Goal: Task Accomplishment & Management: Complete application form

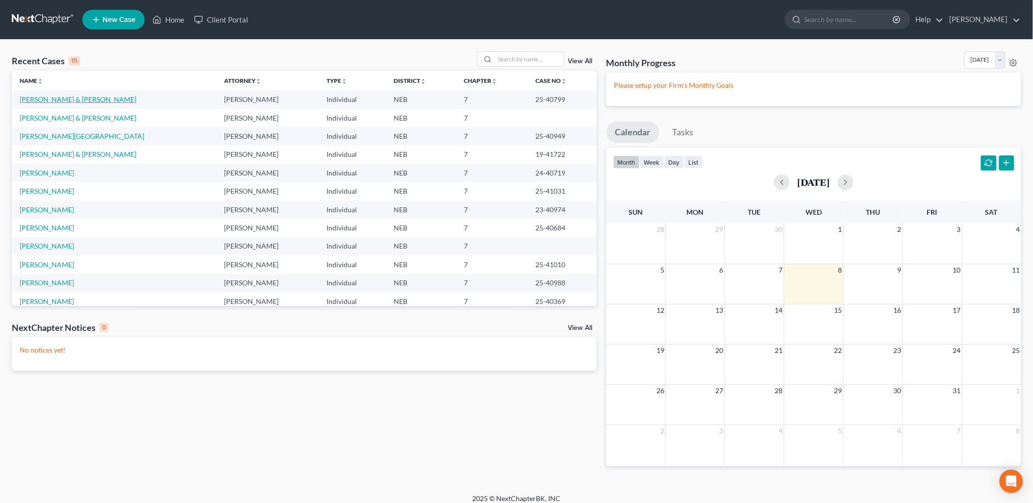
click at [77, 99] on link "[PERSON_NAME] & [PERSON_NAME]" at bounding box center [78, 99] width 117 height 8
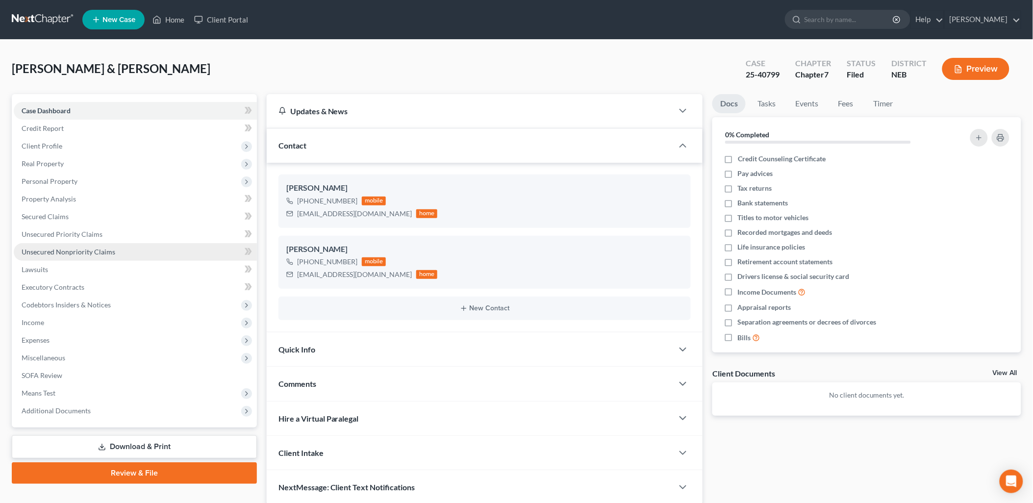
click at [100, 246] on link "Unsecured Nonpriority Claims" at bounding box center [135, 252] width 243 height 18
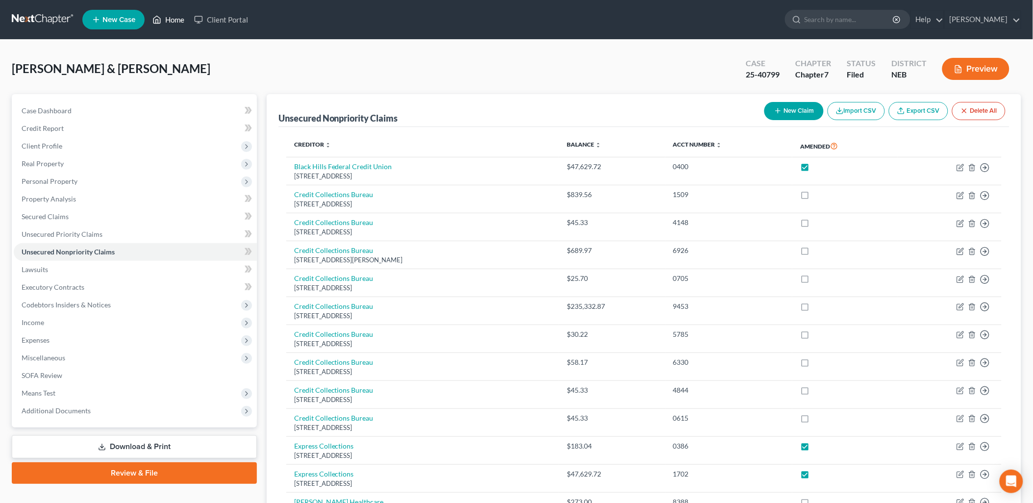
click at [179, 20] on link "Home" at bounding box center [169, 20] width 42 height 18
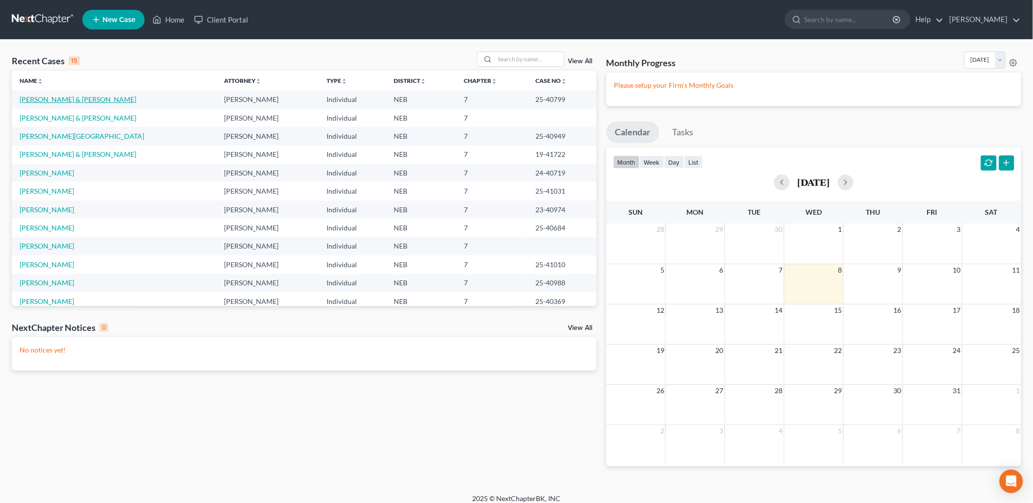
click at [76, 99] on link "[PERSON_NAME] & [PERSON_NAME]" at bounding box center [78, 99] width 117 height 8
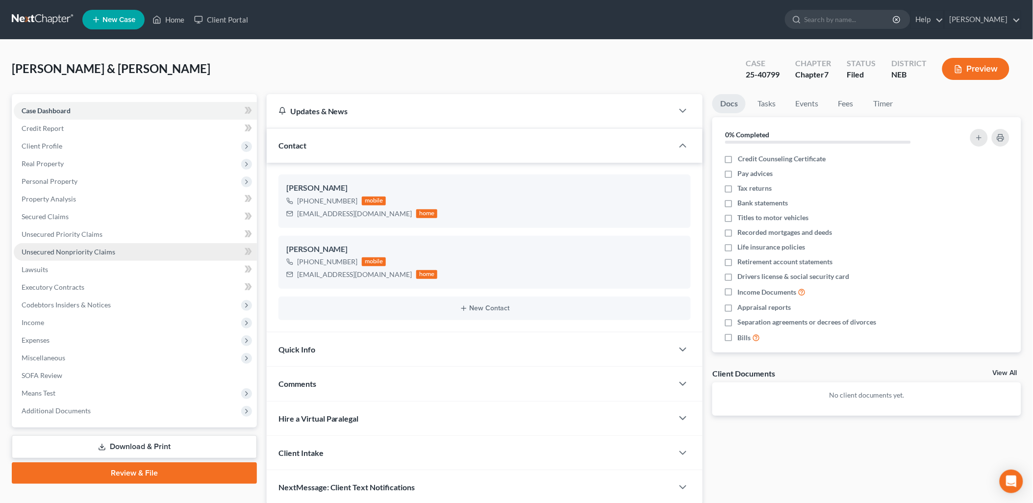
click at [86, 253] on span "Unsecured Nonpriority Claims" at bounding box center [69, 251] width 94 height 8
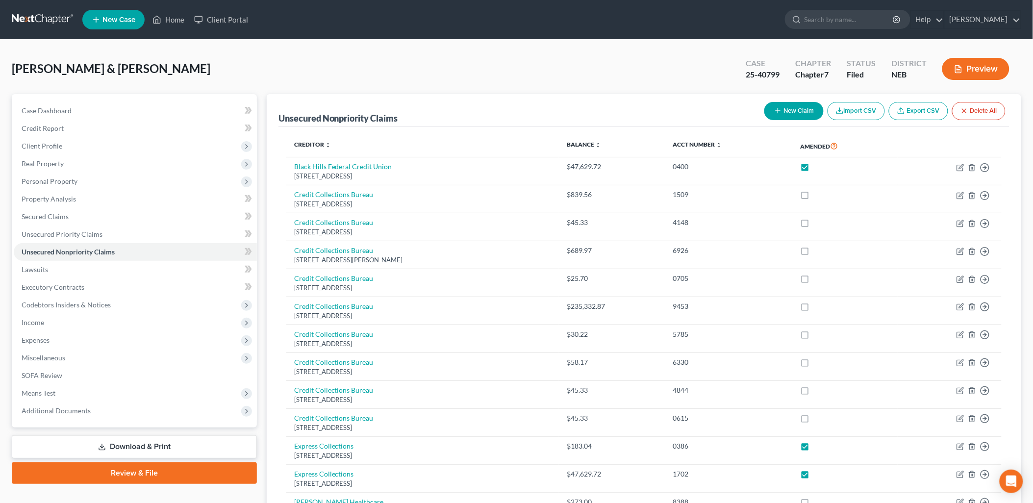
click at [796, 111] on button "New Claim" at bounding box center [793, 111] width 59 height 18
select select "2"
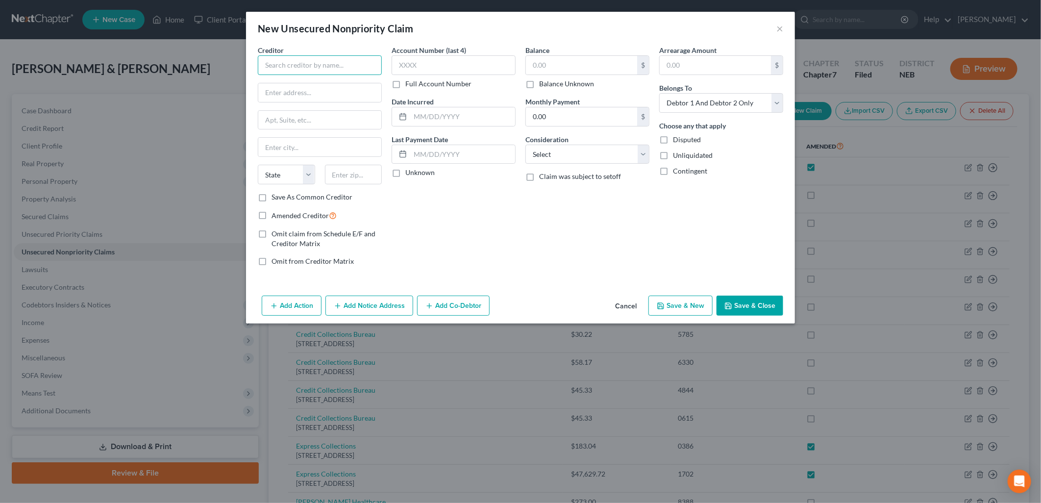
click at [325, 62] on input "text" at bounding box center [320, 65] width 124 height 20
click at [312, 67] on input "text" at bounding box center [320, 65] width 124 height 20
type input "Monument Health"
type input "PO Box 23450"
click at [342, 67] on input "Monument Health" at bounding box center [320, 65] width 124 height 20
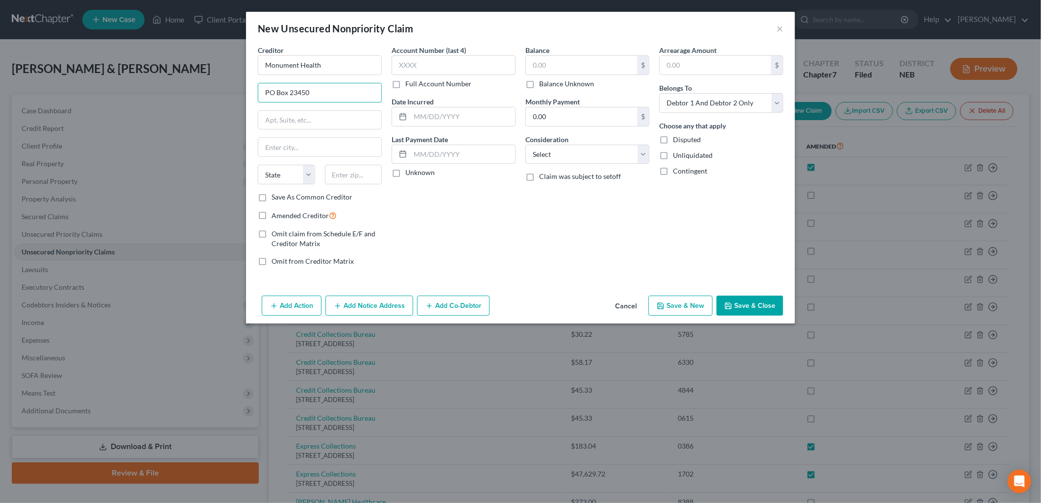
drag, startPoint x: 320, startPoint y: 99, endPoint x: 228, endPoint y: 96, distance: 91.7
click at [228, 96] on div "New Unsecured Nonpriority Claim × Creditor * Monument Health PO Box [GEOGRAPHIC…" at bounding box center [520, 251] width 1041 height 503
type input "Patient Financial Services"
type input "O"
type input "PO Box 3450"
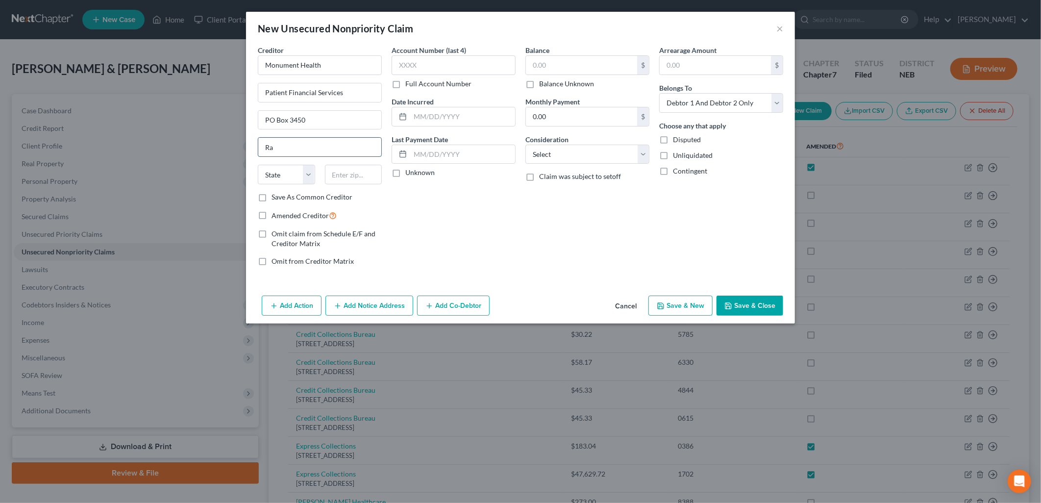
type input "[GEOGRAPHIC_DATA]"
select select "43"
type input "57709"
select select "10"
click at [368, 176] on input "57709" at bounding box center [353, 175] width 57 height 20
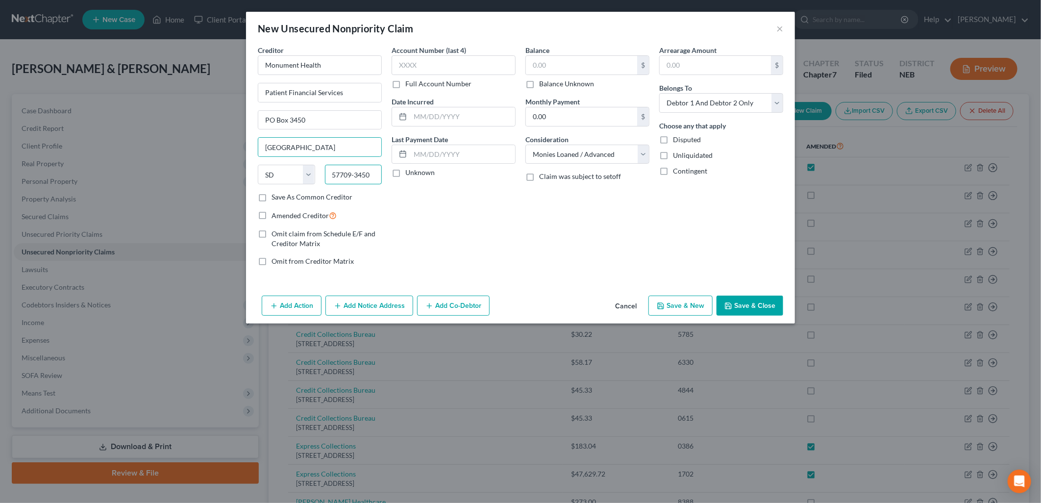
type input "57709-3450"
click at [495, 231] on div "Account Number (last 4) Full Account Number Date Incurred Last Payment Date Unk…" at bounding box center [454, 159] width 134 height 229
click at [272, 216] on label "Amended Creditor" at bounding box center [304, 215] width 65 height 11
click at [275, 216] on input "Amended Creditor" at bounding box center [278, 213] width 6 height 6
checkbox input "true"
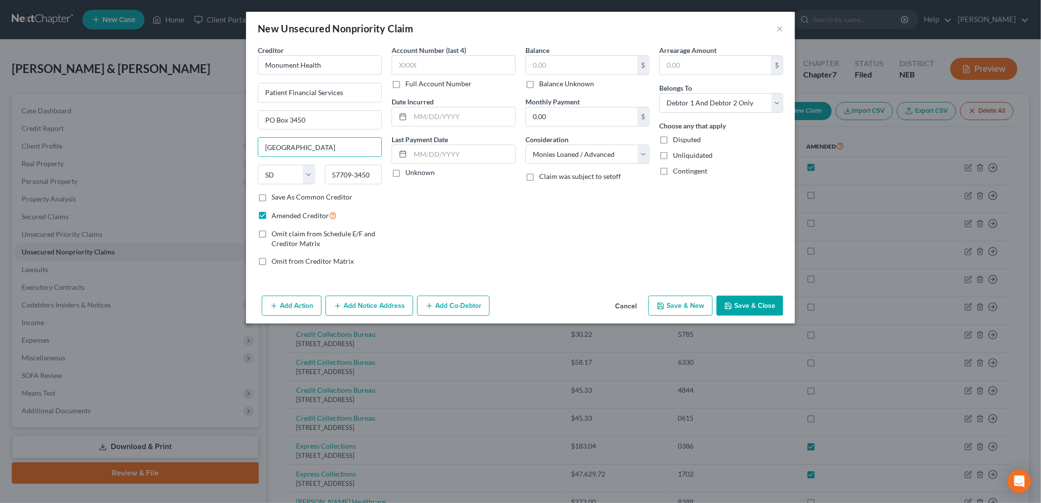
click at [405, 172] on label "Unknown" at bounding box center [419, 173] width 29 height 10
click at [409, 172] on input "Unknown" at bounding box center [412, 171] width 6 height 6
checkbox input "true"
click at [575, 70] on input "text" at bounding box center [581, 65] width 111 height 19
type input "224,189.52"
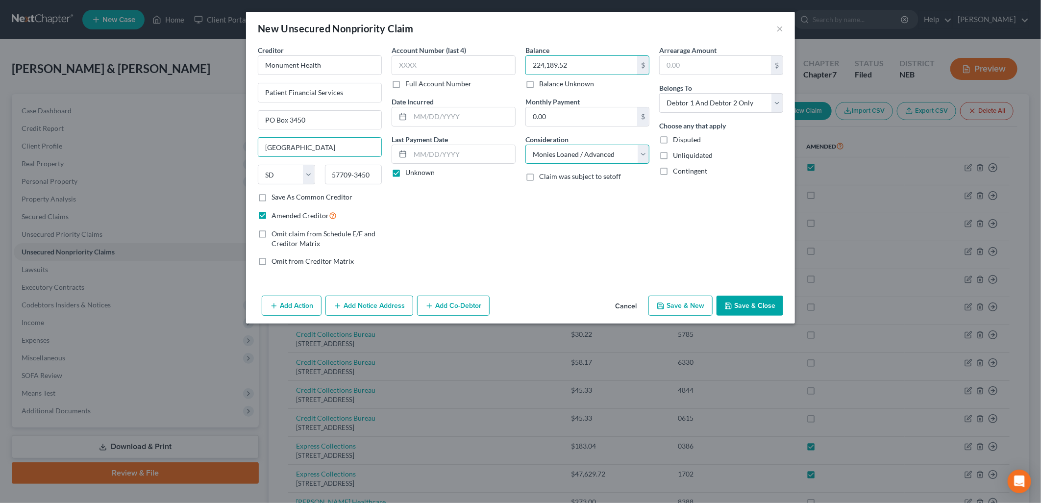
click at [633, 159] on select "Select Cable / Satellite Services Collection Agency Credit Card Debt Debt Couns…" at bounding box center [587, 155] width 124 height 20
select select "9"
click at [525, 145] on select "Select Cable / Satellite Services Collection Agency Credit Card Debt Debt Couns…" at bounding box center [587, 155] width 124 height 20
click at [587, 246] on div "Balance 224,189.52 $ Balance Unknown Balance Undetermined 224,189.52 $ Balance …" at bounding box center [587, 159] width 134 height 229
click at [753, 304] on button "Save & Close" at bounding box center [750, 306] width 67 height 21
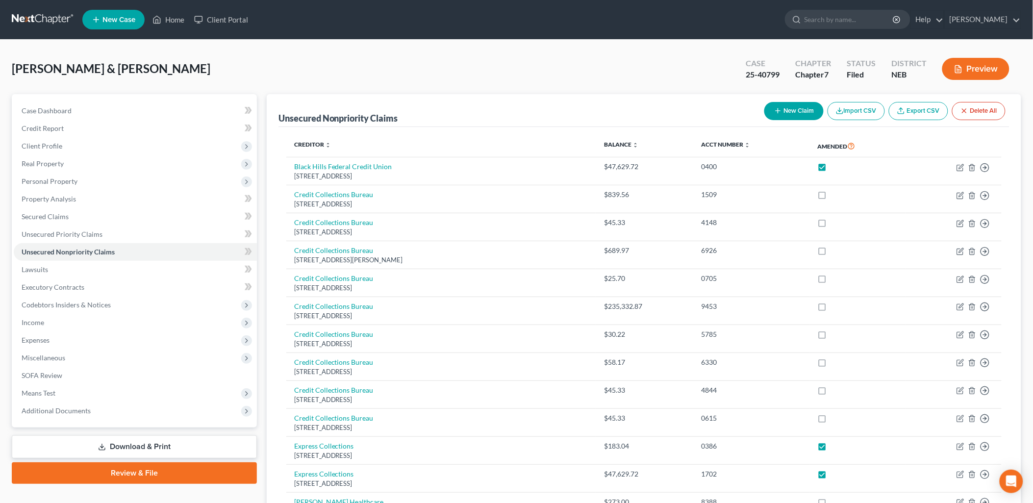
click at [194, 444] on link "Download & Print" at bounding box center [134, 446] width 245 height 23
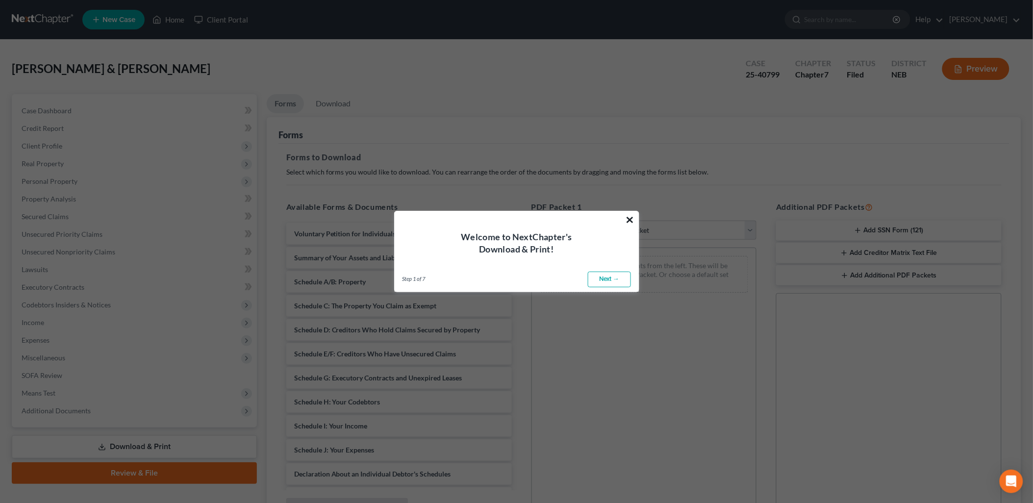
click at [629, 216] on button "×" at bounding box center [629, 220] width 9 height 16
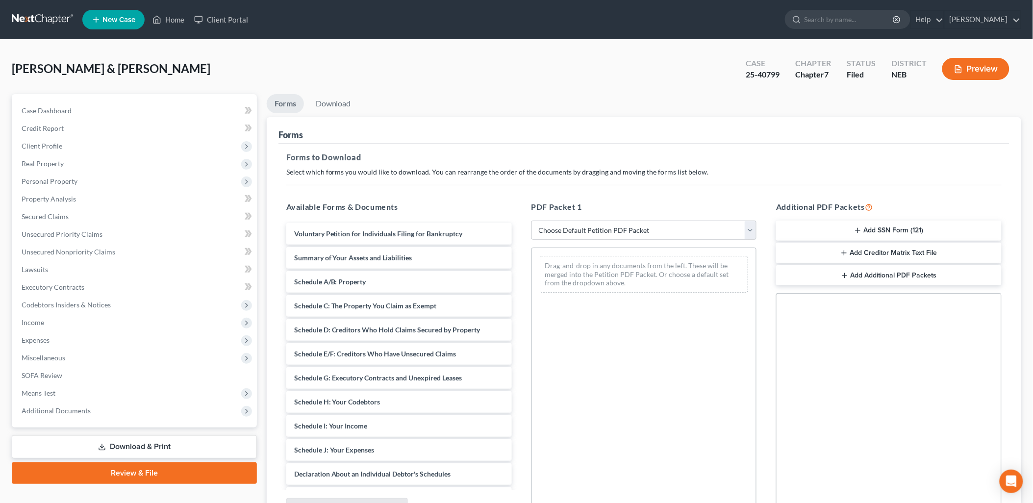
click at [659, 230] on select "Choose Default Petition PDF Packet Complete Bankruptcy Petition (all forms and …" at bounding box center [643, 231] width 225 height 20
select select "2"
click at [531, 221] on select "Choose Default Petition PDF Packet Complete Bankruptcy Petition (all forms and …" at bounding box center [643, 231] width 225 height 20
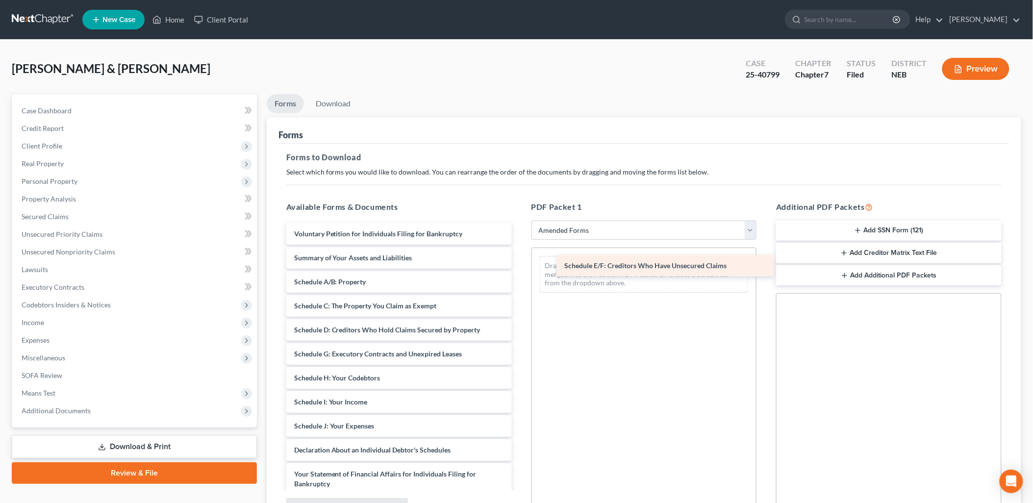
drag, startPoint x: 387, startPoint y: 348, endPoint x: 658, endPoint y: 261, distance: 284.4
click at [519, 261] on div "Schedule E/F: Creditors Who Have Unsecured Claims Voluntary Petition for Indivi…" at bounding box center [398, 440] width 241 height 435
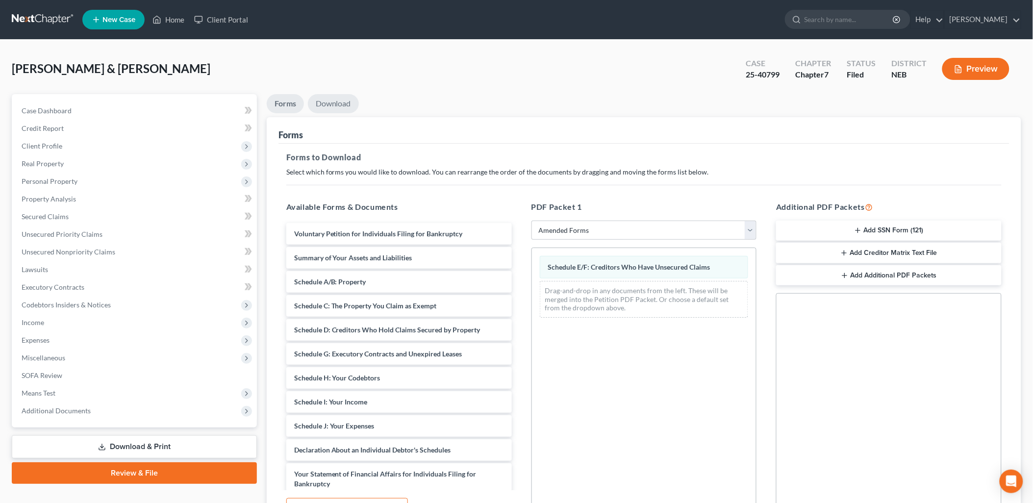
click at [324, 98] on link "Download" at bounding box center [333, 103] width 51 height 19
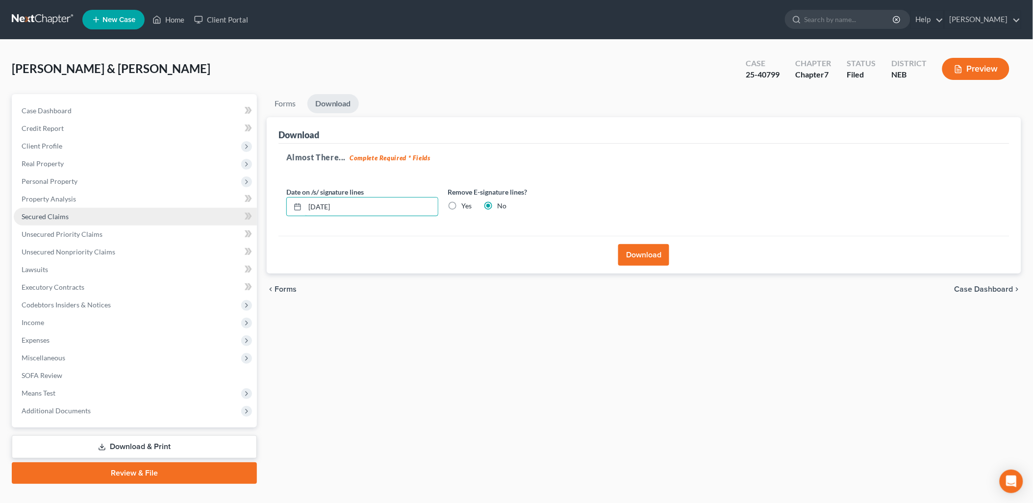
drag, startPoint x: 395, startPoint y: 210, endPoint x: 184, endPoint y: 213, distance: 210.8
click at [184, 213] on div "Petition Navigation Case Dashboard Payments Invoices Payments Payments Credit R…" at bounding box center [516, 289] width 1019 height 390
click at [462, 205] on label "Yes" at bounding box center [467, 206] width 10 height 10
click at [466, 205] on input "Yes" at bounding box center [469, 204] width 6 height 6
radio input "true"
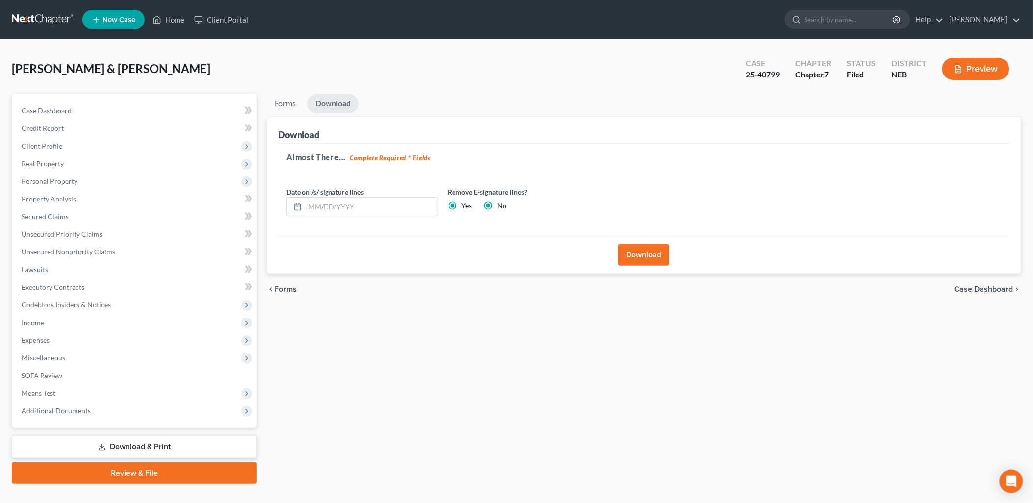
radio input "false"
click at [671, 257] on div "Download" at bounding box center [643, 255] width 731 height 38
click at [658, 258] on button "Download" at bounding box center [643, 255] width 51 height 22
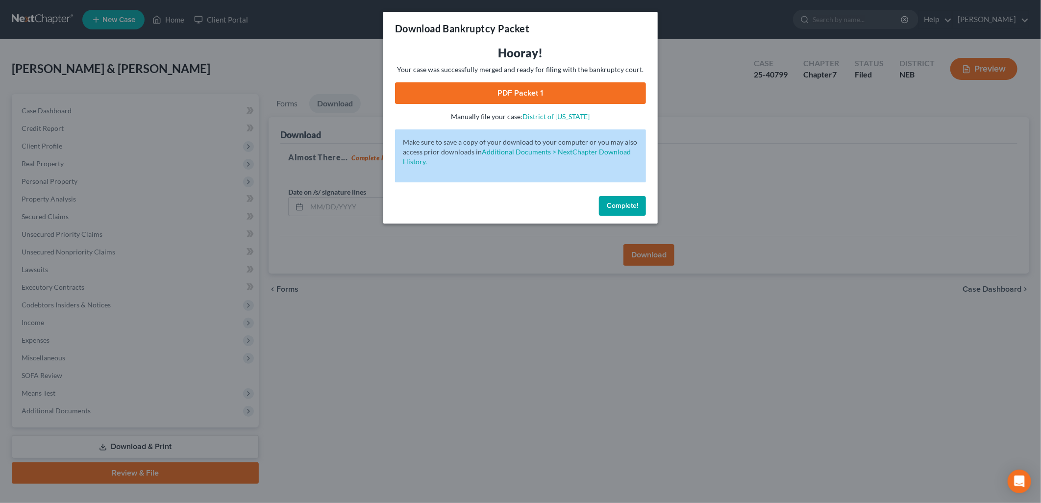
click at [547, 94] on link "PDF Packet 1" at bounding box center [520, 93] width 251 height 22
drag, startPoint x: 614, startPoint y: 201, endPoint x: 599, endPoint y: 193, distance: 16.2
click at [614, 201] on span "Complete!" at bounding box center [622, 205] width 31 height 8
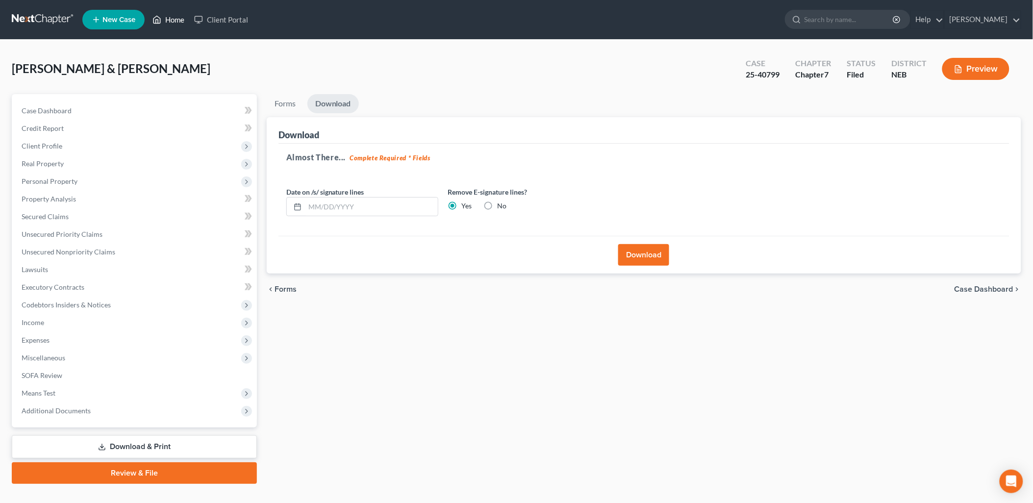
click at [178, 17] on link "Home" at bounding box center [169, 20] width 42 height 18
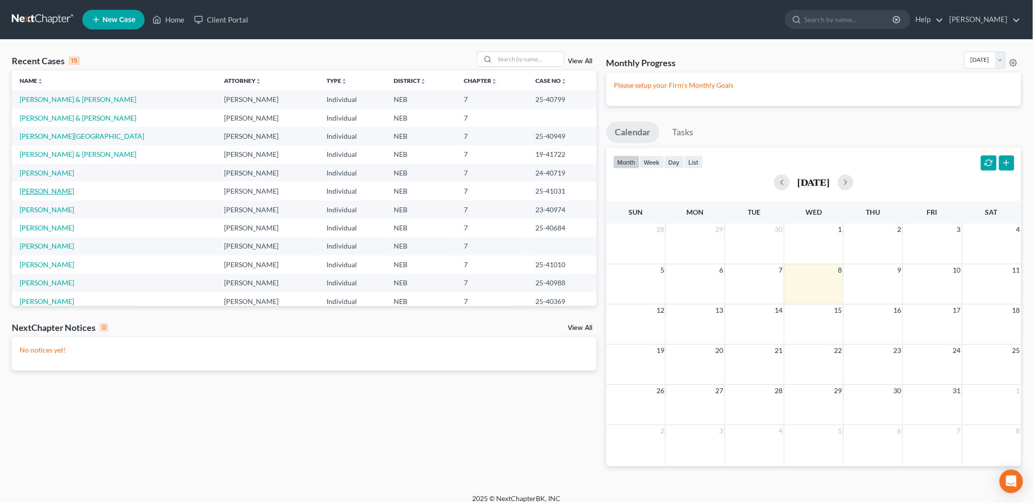
click at [52, 188] on link "[PERSON_NAME]" at bounding box center [47, 191] width 54 height 8
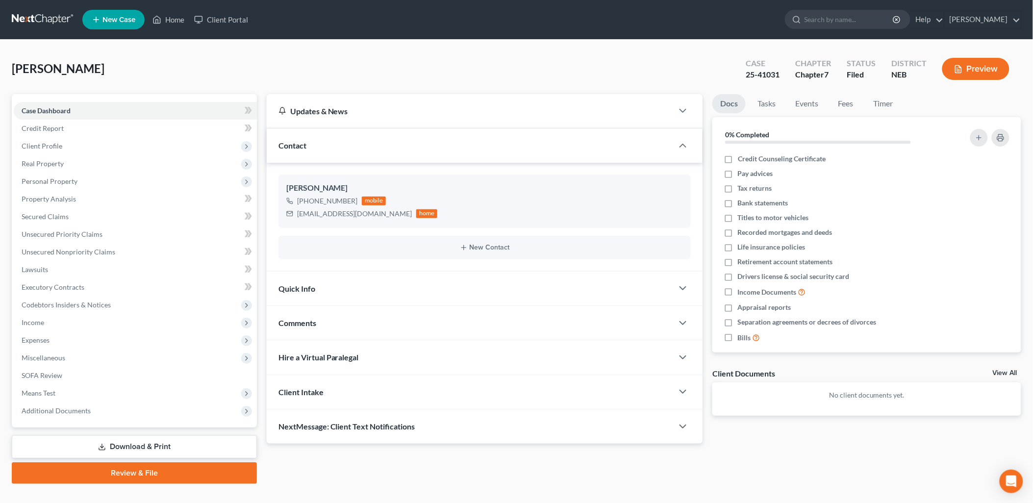
click at [616, 64] on div "[PERSON_NAME] Upgraded Case 25-41031 Chapter Chapter 7 Status Filed District [G…" at bounding box center [516, 72] width 1009 height 43
drag, startPoint x: 166, startPoint y: 16, endPoint x: 160, endPoint y: 92, distance: 76.2
click at [166, 16] on link "Home" at bounding box center [169, 20] width 42 height 18
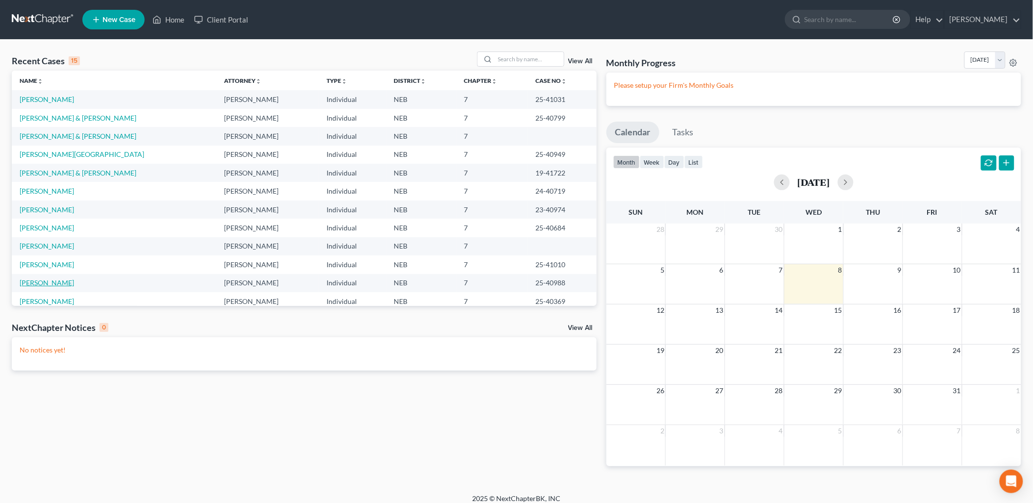
click at [52, 283] on link "[PERSON_NAME]" at bounding box center [47, 282] width 54 height 8
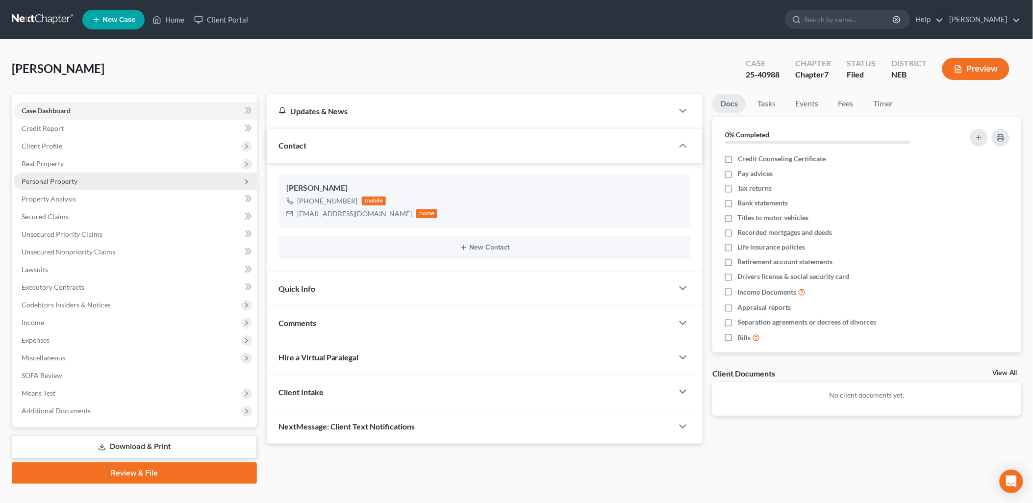
click at [71, 180] on span "Personal Property" at bounding box center [50, 181] width 56 height 8
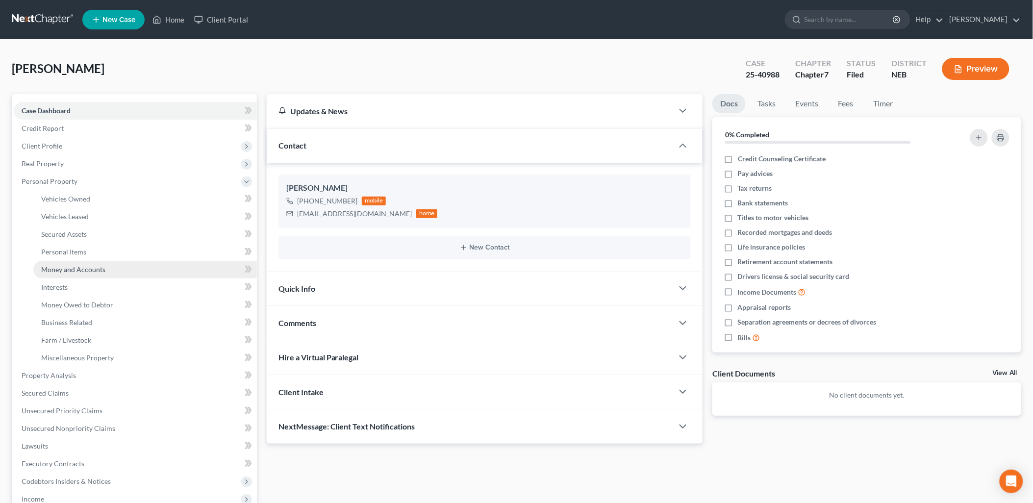
click at [91, 270] on span "Money and Accounts" at bounding box center [73, 269] width 64 height 8
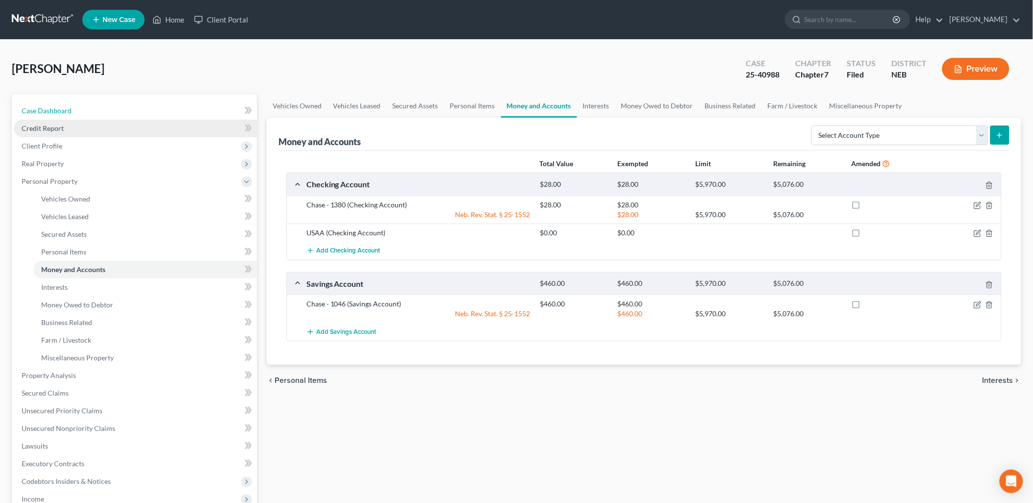
drag, startPoint x: 66, startPoint y: 106, endPoint x: 148, endPoint y: 128, distance: 85.7
click at [66, 106] on span "Case Dashboard" at bounding box center [47, 110] width 50 height 8
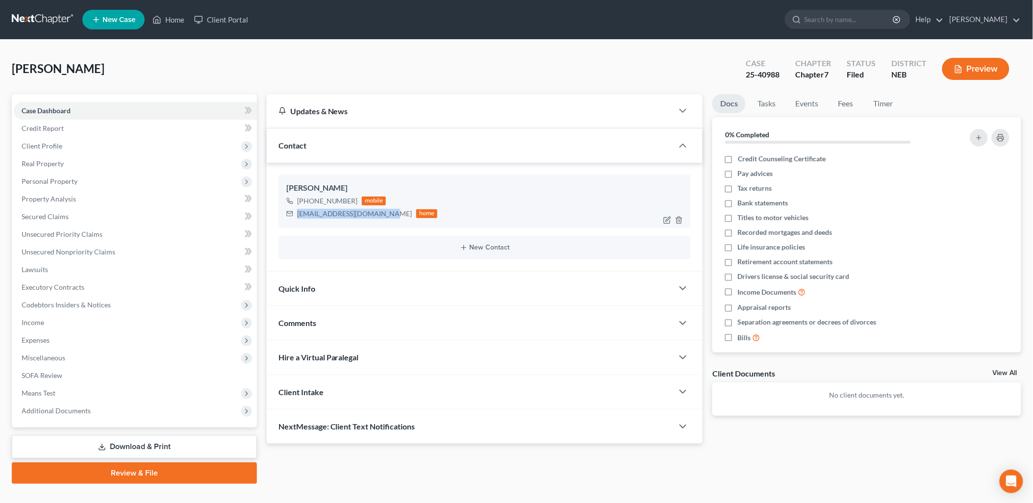
drag, startPoint x: 296, startPoint y: 213, endPoint x: 379, endPoint y: 212, distance: 82.8
click at [379, 212] on div "[EMAIL_ADDRESS][DOMAIN_NAME] home" at bounding box center [361, 213] width 151 height 13
copy div "[EMAIL_ADDRESS][DOMAIN_NAME]"
